Goal: Check status: Check status

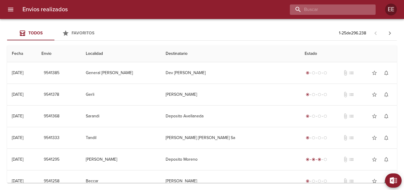
click at [342, 9] on input "buscar" at bounding box center [328, 9] width 76 height 10
type input "PEQUEÑAS HERMANAS DE LA [DEMOGRAPHIC_DATA]"
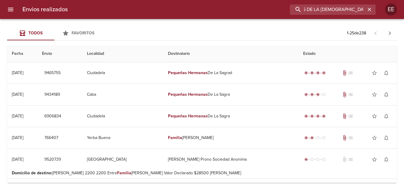
scroll to position [0, 0]
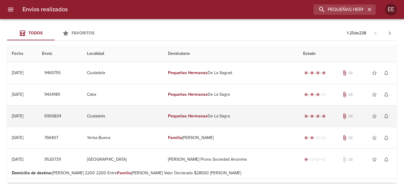
click at [150, 116] on td "Ciudadela" at bounding box center [122, 115] width 81 height 21
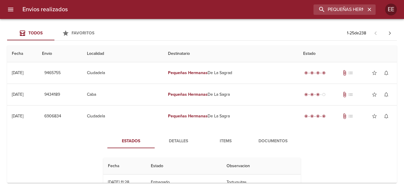
scroll to position [59, 0]
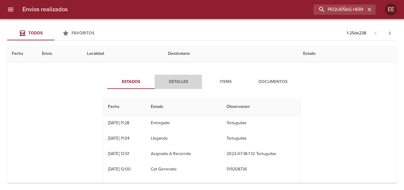
click at [171, 84] on span "Detalles" at bounding box center [178, 81] width 40 height 7
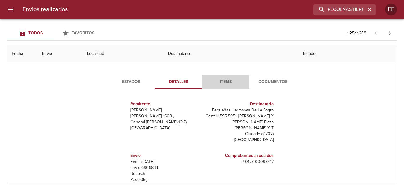
click at [223, 83] on span "Items" at bounding box center [226, 81] width 40 height 7
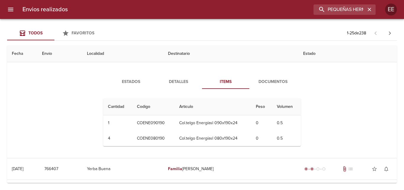
scroll to position [0, 0]
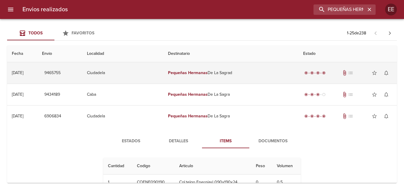
click at [271, 76] on td "Pequeñas Hermanas De La Sagrad" at bounding box center [230, 72] width 135 height 21
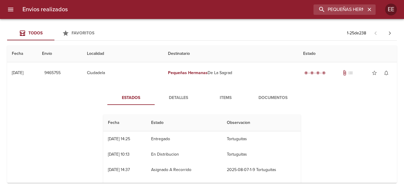
click at [179, 95] on span "Detalles" at bounding box center [178, 97] width 40 height 7
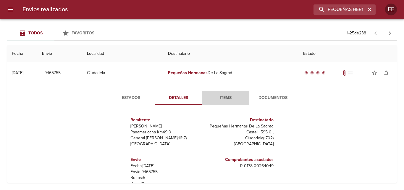
click at [227, 101] on span "Items" at bounding box center [226, 97] width 40 height 7
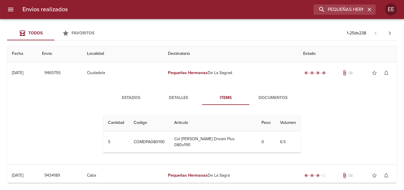
click at [277, 102] on button "Documentos" at bounding box center [272, 98] width 47 height 14
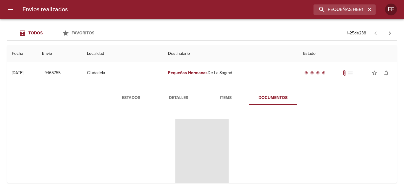
scroll to position [30, 0]
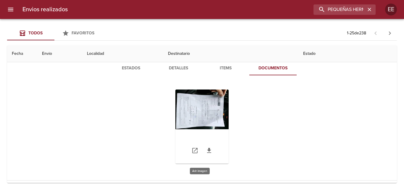
click at [219, 126] on div "Tabla de envíos del cliente" at bounding box center [202, 126] width 53 height 74
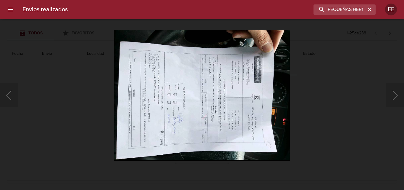
click at [252, 129] on img "Lightbox" at bounding box center [202, 95] width 176 height 131
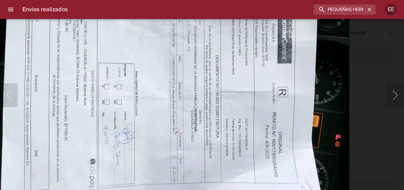
click at [220, 142] on img "Lightbox" at bounding box center [172, 87] width 353 height 262
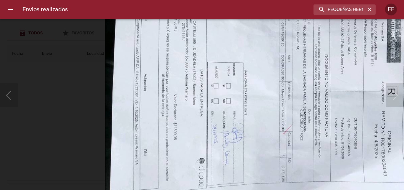
click at [248, 156] on img "Lightbox" at bounding box center [281, 86] width 353 height 262
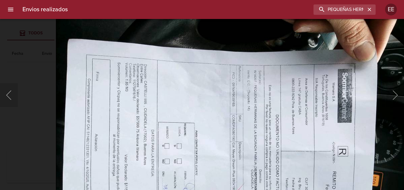
click at [138, 172] on img "Lightbox" at bounding box center [232, 146] width 353 height 262
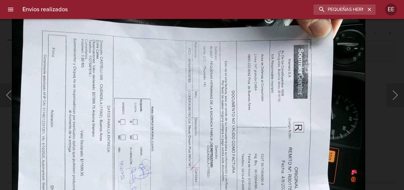
click at [181, 137] on img "Lightbox" at bounding box center [188, 122] width 353 height 262
click at [150, 56] on img "Lightbox" at bounding box center [188, 122] width 353 height 262
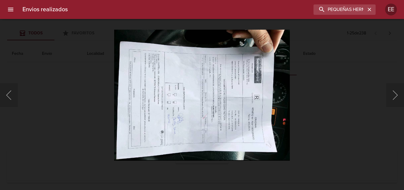
click at [299, 89] on div "Lightbox" at bounding box center [202, 95] width 404 height 190
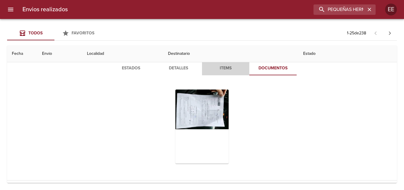
click at [224, 68] on span "Items" at bounding box center [226, 68] width 40 height 7
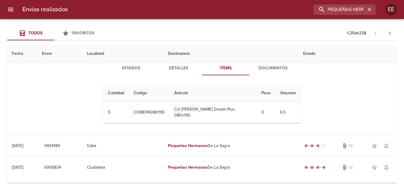
click at [183, 70] on span "Detalles" at bounding box center [178, 68] width 40 height 7
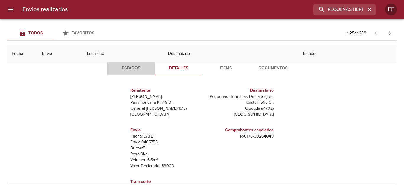
click at [133, 68] on span "Estados" at bounding box center [131, 68] width 40 height 7
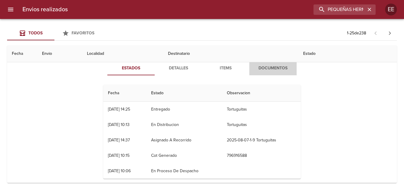
click at [269, 69] on span "Documentos" at bounding box center [273, 68] width 40 height 7
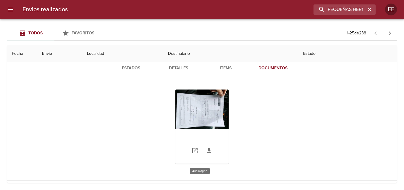
click at [211, 110] on div "Tabla de envíos del cliente" at bounding box center [202, 126] width 53 height 74
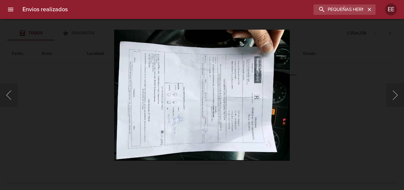
click at [273, 128] on img "Lightbox" at bounding box center [202, 95] width 176 height 131
click at [218, 100] on img "Lightbox" at bounding box center [202, 95] width 176 height 131
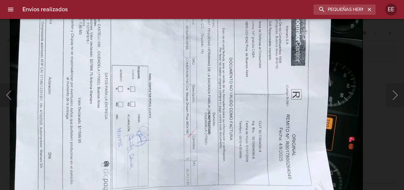
click at [234, 154] on img "Lightbox" at bounding box center [186, 90] width 353 height 262
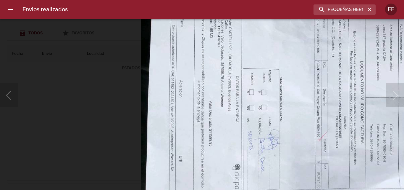
click at [277, 141] on img "Lightbox" at bounding box center [317, 93] width 353 height 262
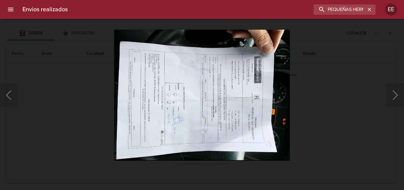
click at [83, 68] on div "Lightbox" at bounding box center [202, 95] width 404 height 190
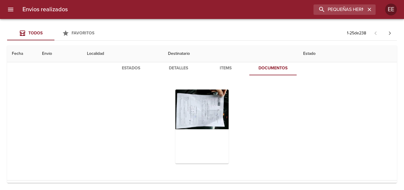
click at [83, 68] on div "Lightbox" at bounding box center [202, 95] width 404 height 190
click at [197, 103] on div "Tabla de envíos del cliente" at bounding box center [202, 126] width 53 height 74
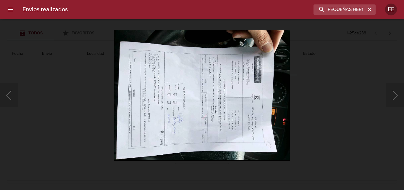
click at [197, 103] on img "Lightbox" at bounding box center [202, 95] width 176 height 131
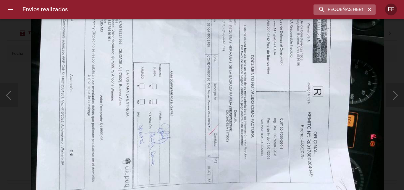
click at [368, 9] on icon "button" at bounding box center [370, 10] width 6 height 6
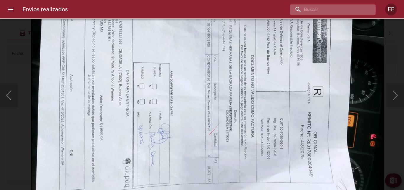
click at [348, 10] on input "buscar" at bounding box center [328, 9] width 76 height 10
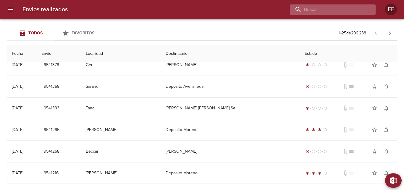
scroll to position [0, 0]
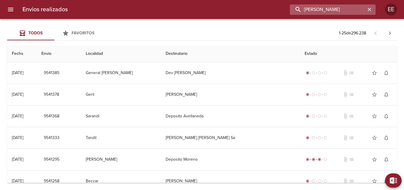
type input "[PERSON_NAME]"
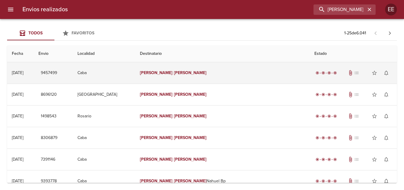
click at [269, 75] on td "[PERSON_NAME]" at bounding box center [222, 72] width 175 height 21
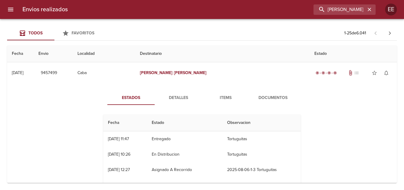
click at [181, 98] on span "Detalles" at bounding box center [178, 97] width 40 height 7
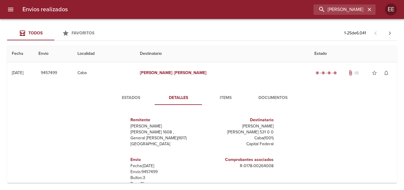
click at [225, 100] on span "Items" at bounding box center [226, 97] width 40 height 7
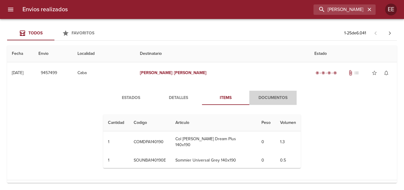
click at [274, 98] on span "Documentos" at bounding box center [273, 97] width 40 height 7
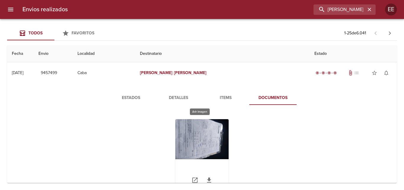
click at [201, 147] on div "Tabla de envíos del cliente" at bounding box center [202, 156] width 53 height 74
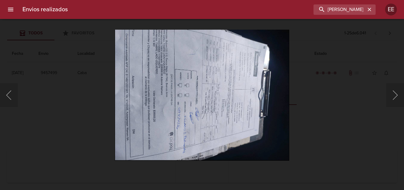
click at [206, 129] on img "Lightbox" at bounding box center [202, 95] width 174 height 131
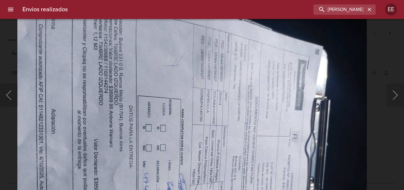
click at [193, 175] on img "Lightbox" at bounding box center [192, 147] width 350 height 262
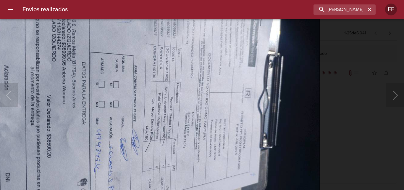
click at [145, 114] on img "Lightbox" at bounding box center [145, 104] width 350 height 262
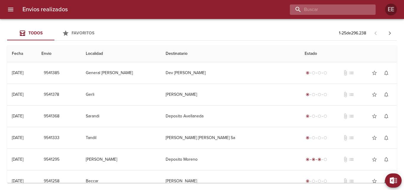
click at [344, 12] on input "buscar" at bounding box center [328, 9] width 76 height 10
type input "[PERSON_NAME]"
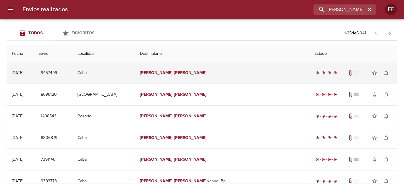
click at [237, 75] on td "[PERSON_NAME]" at bounding box center [222, 72] width 175 height 21
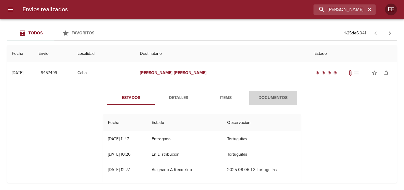
click at [276, 97] on span "Documentos" at bounding box center [273, 97] width 40 height 7
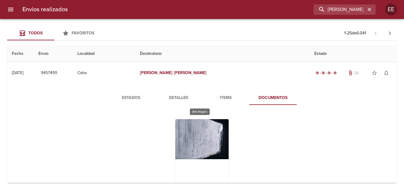
click at [211, 139] on div "Tabla de envíos del cliente" at bounding box center [202, 156] width 53 height 74
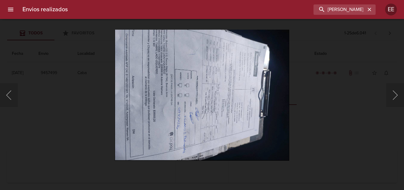
click at [211, 139] on img "Lightbox" at bounding box center [202, 95] width 174 height 131
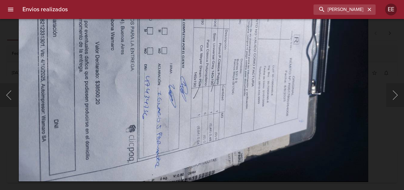
click at [284, 105] on img "Lightbox" at bounding box center [193, 50] width 350 height 262
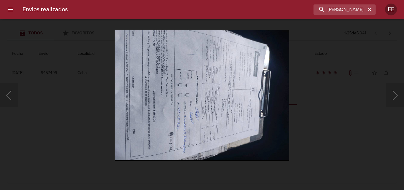
click at [249, 107] on img "Lightbox" at bounding box center [202, 95] width 174 height 131
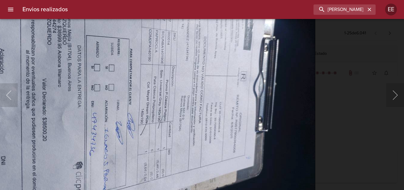
click at [259, 121] on img "Lightbox" at bounding box center [140, 87] width 350 height 262
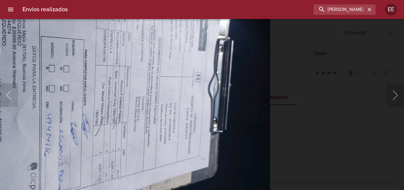
click at [176, 137] on img "Lightbox" at bounding box center [95, 88] width 350 height 262
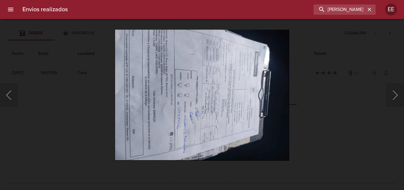
click at [219, 125] on img "Lightbox" at bounding box center [202, 95] width 174 height 131
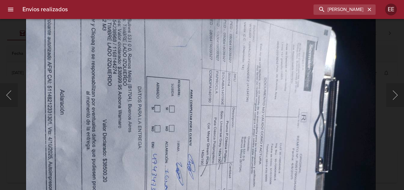
click at [251, 172] on img "Lightbox" at bounding box center [201, 128] width 350 height 262
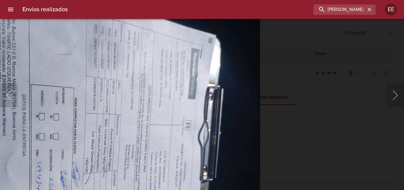
click at [0, 0] on body "Envios realizados IGNACIO FERNANDEZ EE Todos Favoritos 1 - 25 de 6.041 Fecha En…" at bounding box center [202, 0] width 404 height 0
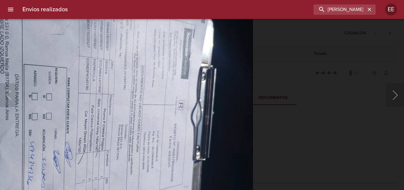
click at [86, 66] on img "Lightbox" at bounding box center [78, 116] width 350 height 262
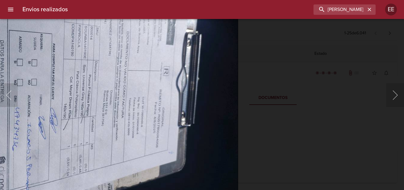
click at [269, 91] on div "Lightbox" at bounding box center [202, 95] width 404 height 190
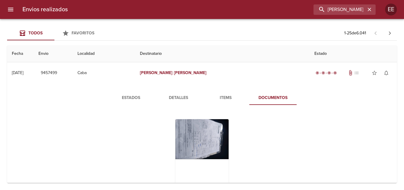
click at [224, 96] on span "Items" at bounding box center [226, 97] width 40 height 7
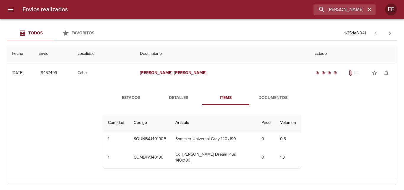
click at [180, 96] on span "Detalles" at bounding box center [178, 97] width 40 height 7
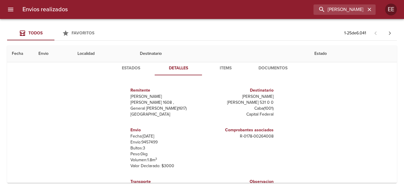
scroll to position [59, 0]
